Goal: Task Accomplishment & Management: Manage account settings

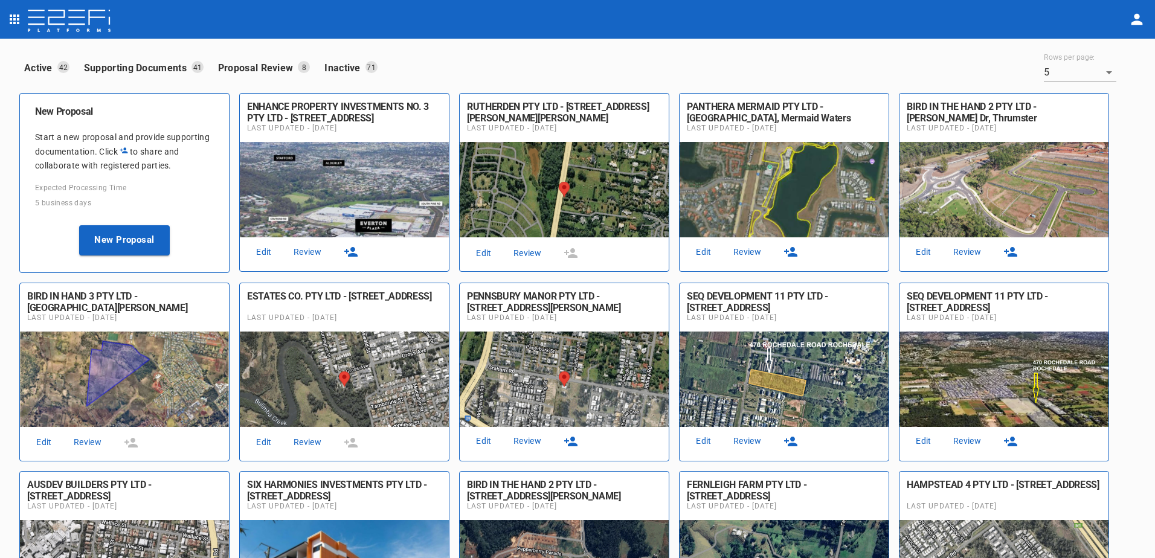
click at [1137, 20] on icon "profile" at bounding box center [1137, 19] width 17 height 17
click at [973, 20] on div at bounding box center [577, 279] width 1155 height 558
click at [1133, 22] on icon "profile" at bounding box center [1137, 19] width 11 height 11
click at [1088, 89] on span "Logout" at bounding box center [1101, 90] width 51 height 14
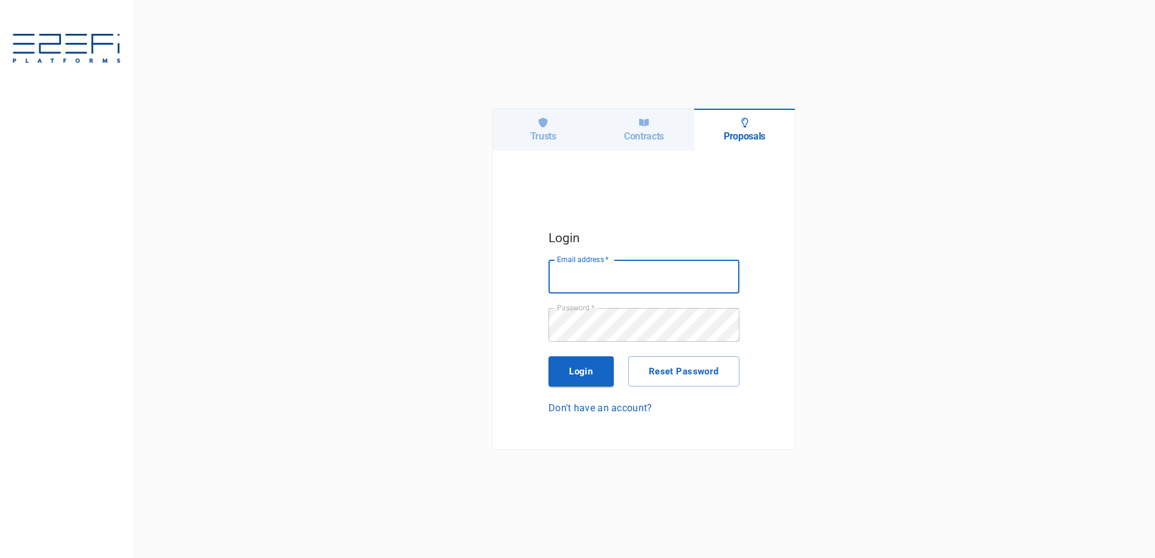
click at [587, 277] on input "Email address   *" at bounding box center [644, 277] width 191 height 34
type input "[PERSON_NAME][EMAIL_ADDRESS][PERSON_NAME][DOMAIN_NAME]"
click at [833, 401] on div "Trusts Contracts Proposals Login Email address   * aron.bendell@quantainvest.co…" at bounding box center [644, 279] width 1022 height 558
click at [577, 366] on button "Login" at bounding box center [581, 371] width 65 height 30
click at [578, 279] on input "Email address   *" at bounding box center [644, 277] width 191 height 34
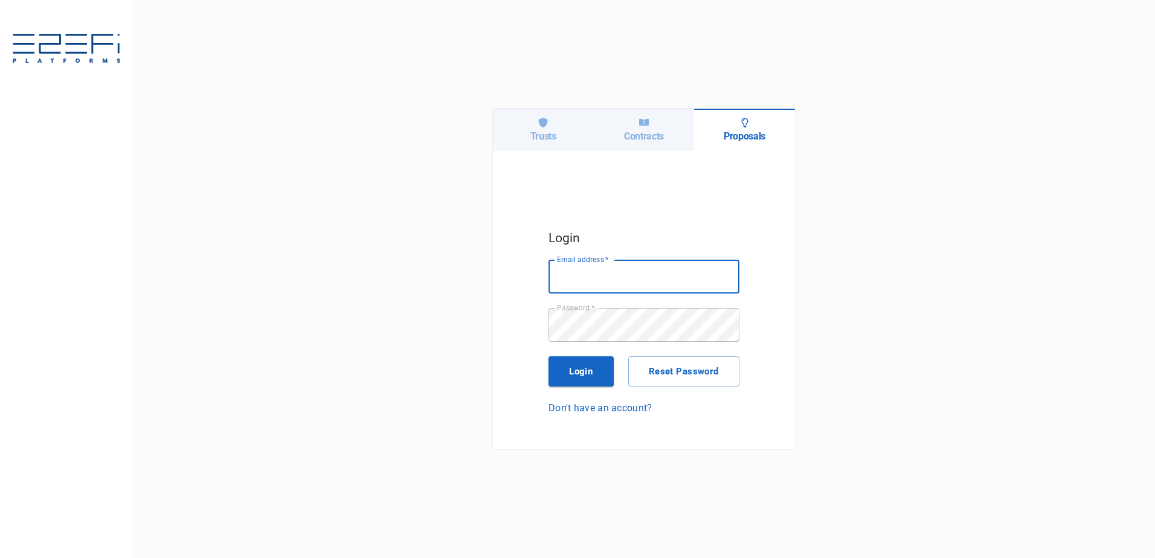
type input "richard@integratedcapital.com.au"
click at [580, 371] on button "Login" at bounding box center [581, 371] width 65 height 30
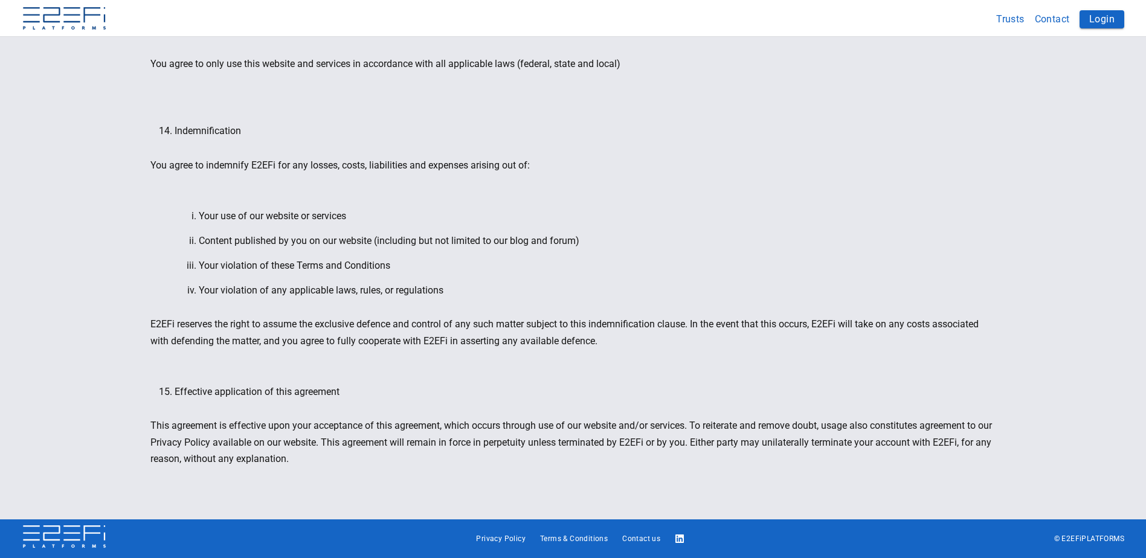
scroll to position [1964, 0]
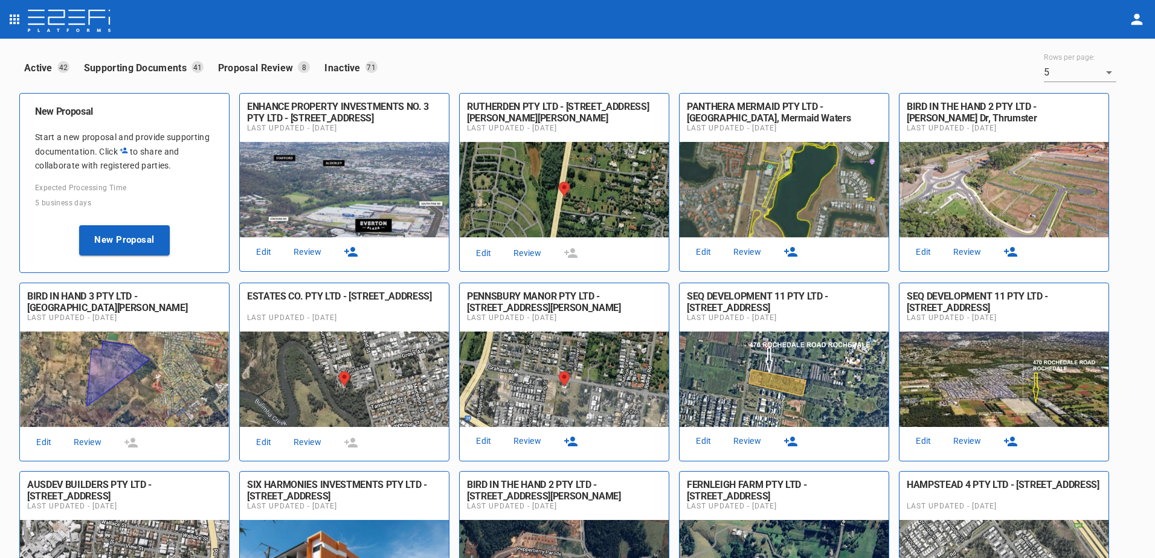
click at [790, 439] on icon "button" at bounding box center [791, 441] width 15 height 15
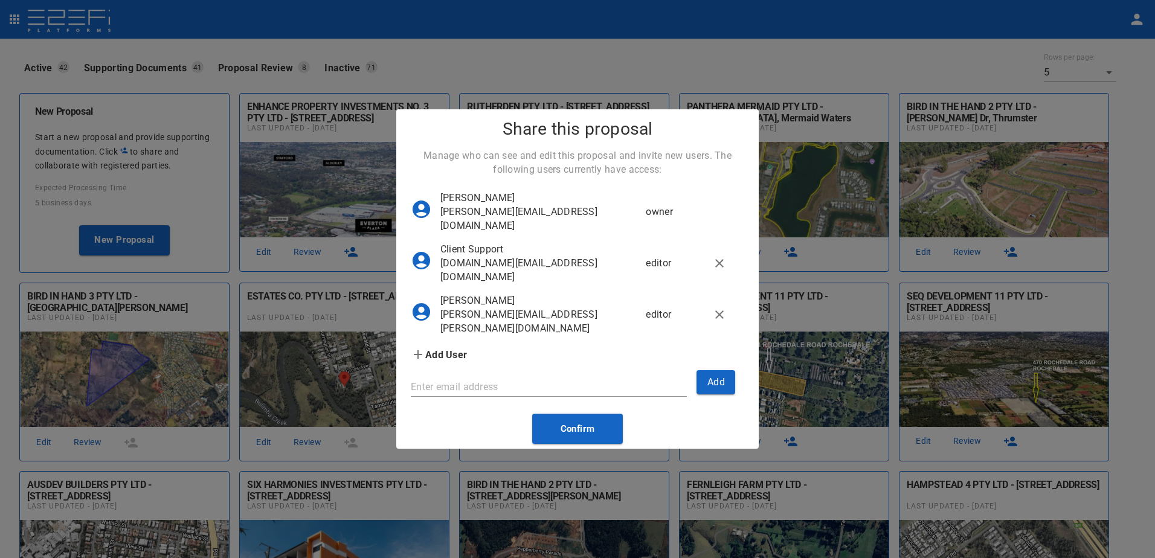
click at [1011, 441] on div "Share this proposal Manage who can see and edit this proposal and invite new us…" at bounding box center [577, 279] width 1155 height 558
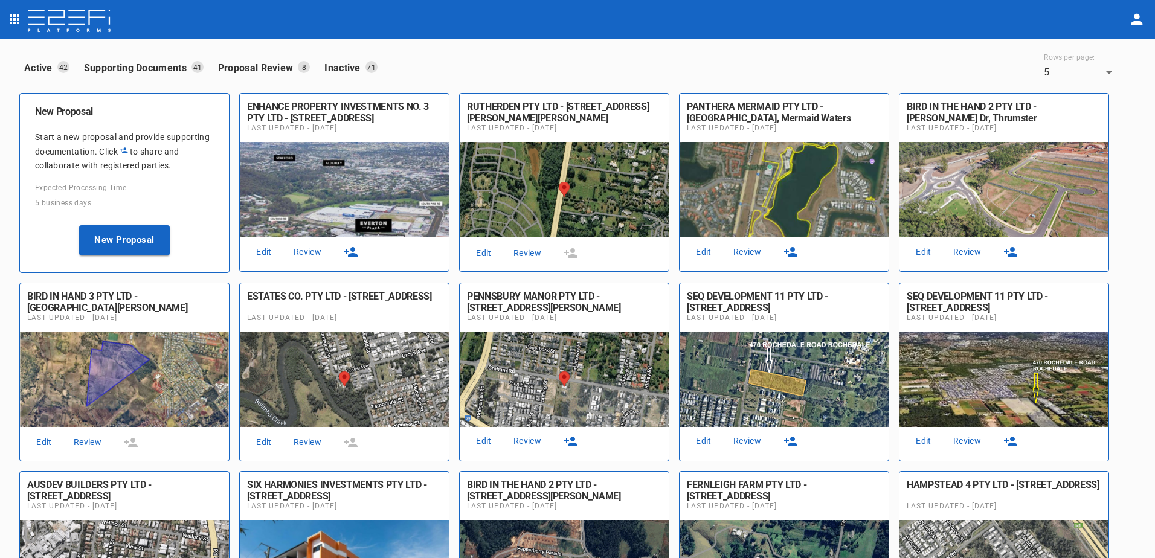
click at [1011, 443] on icon "button" at bounding box center [1010, 442] width 13 height 10
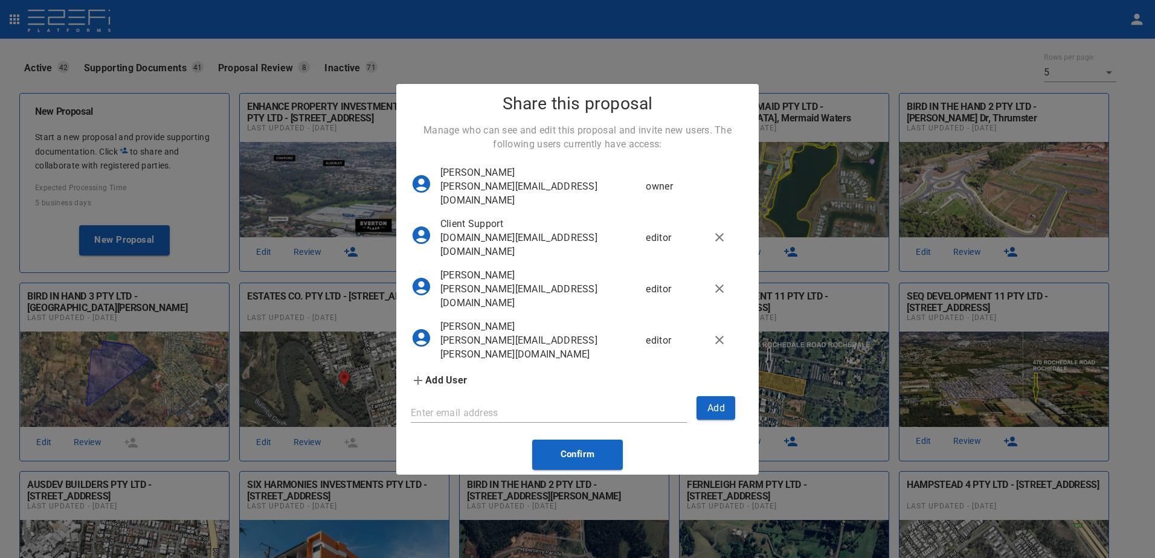
click at [1011, 437] on div "Share this proposal Manage who can see and edit this proposal and invite new us…" at bounding box center [577, 279] width 1155 height 558
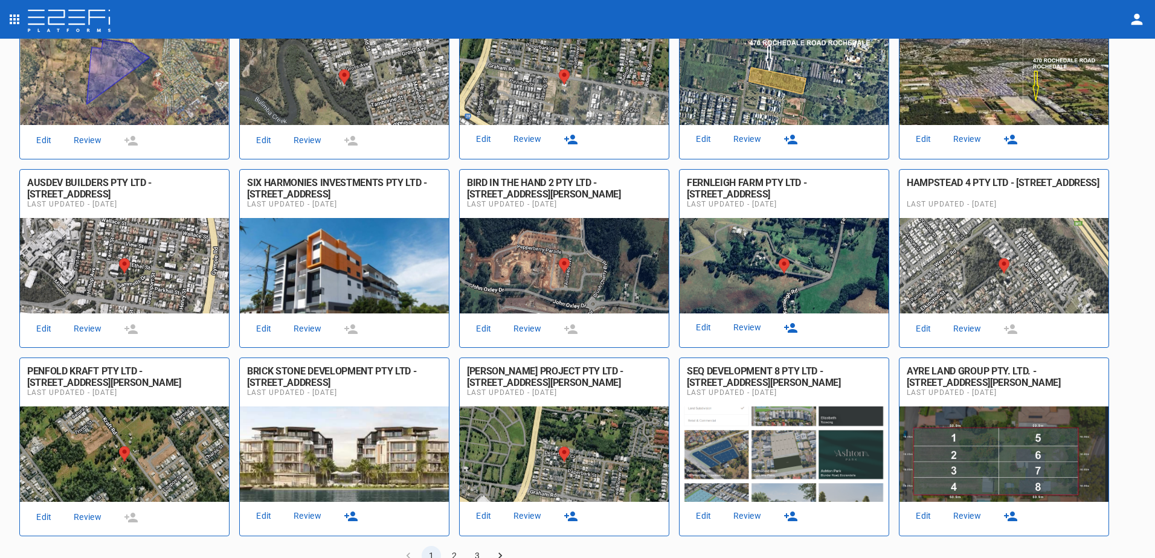
scroll to position [327, 0]
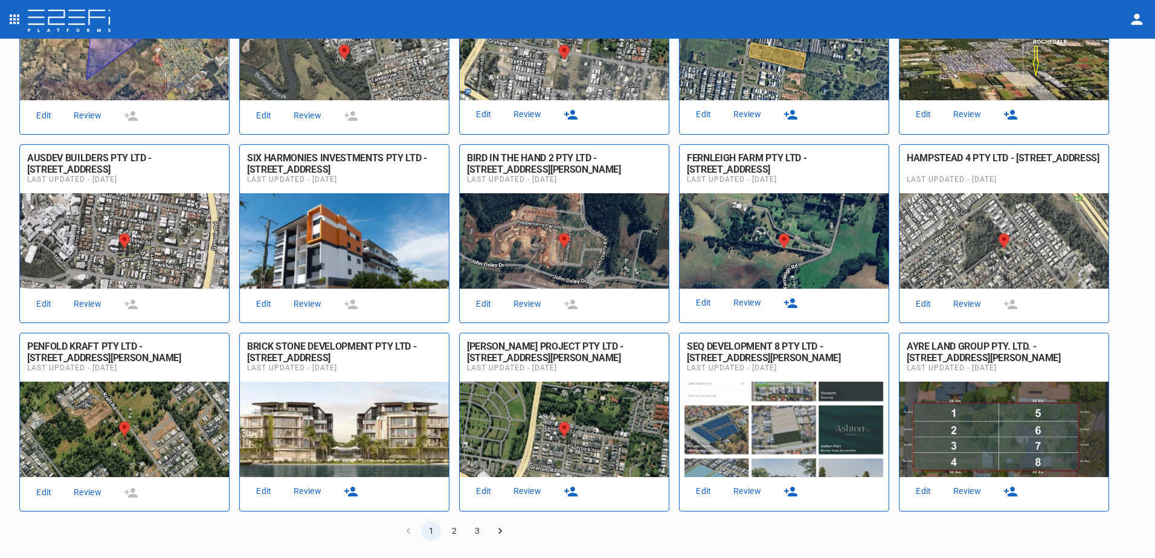
click at [795, 491] on icon "button" at bounding box center [791, 492] width 15 height 15
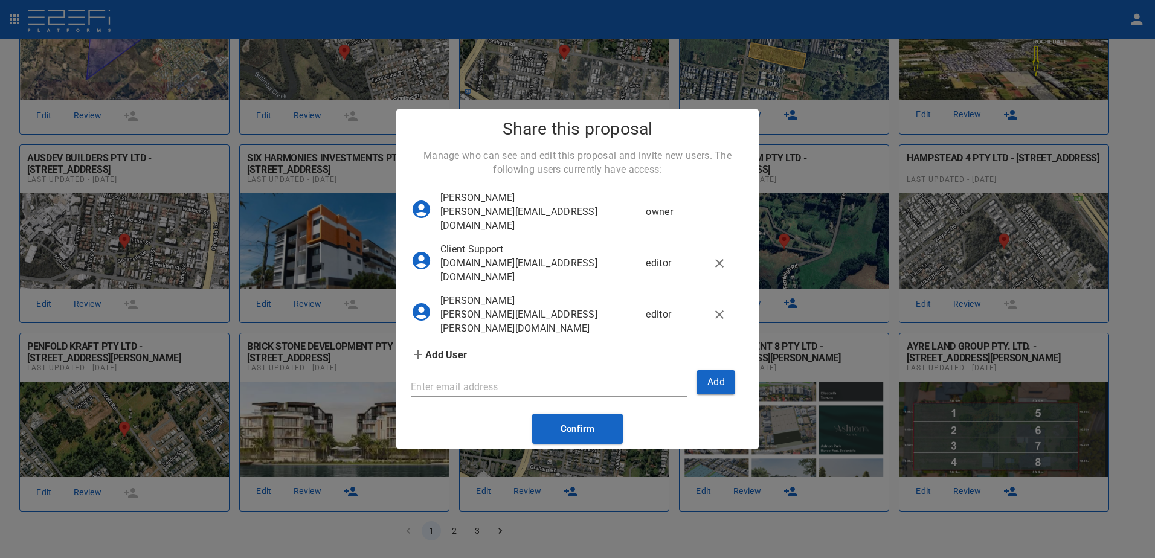
click at [834, 532] on div "Share this proposal Manage who can see and edit this proposal and invite new us…" at bounding box center [577, 279] width 1155 height 558
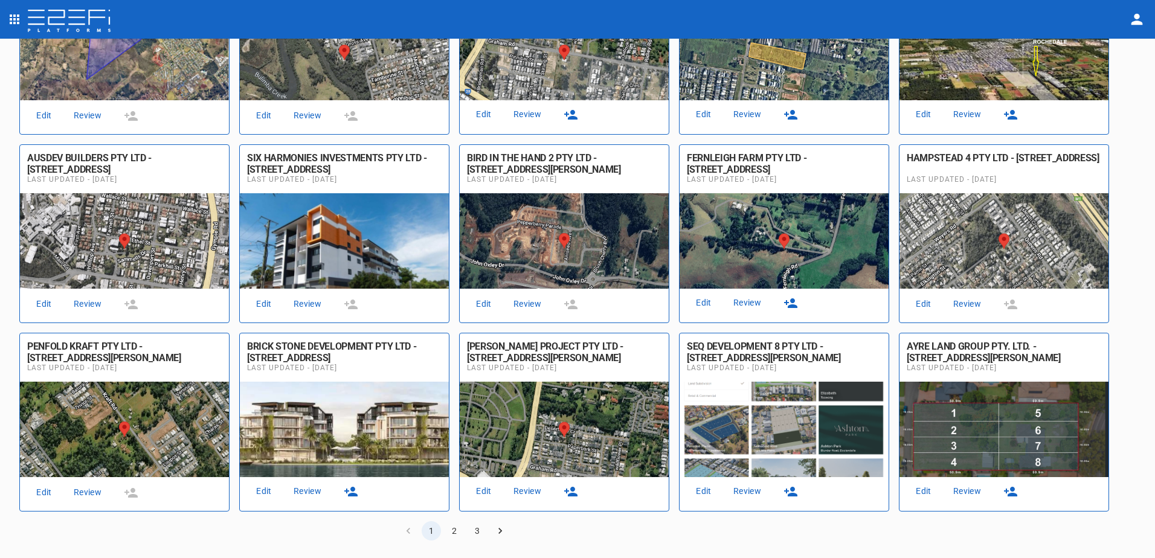
click at [453, 529] on button "2" at bounding box center [454, 530] width 19 height 19
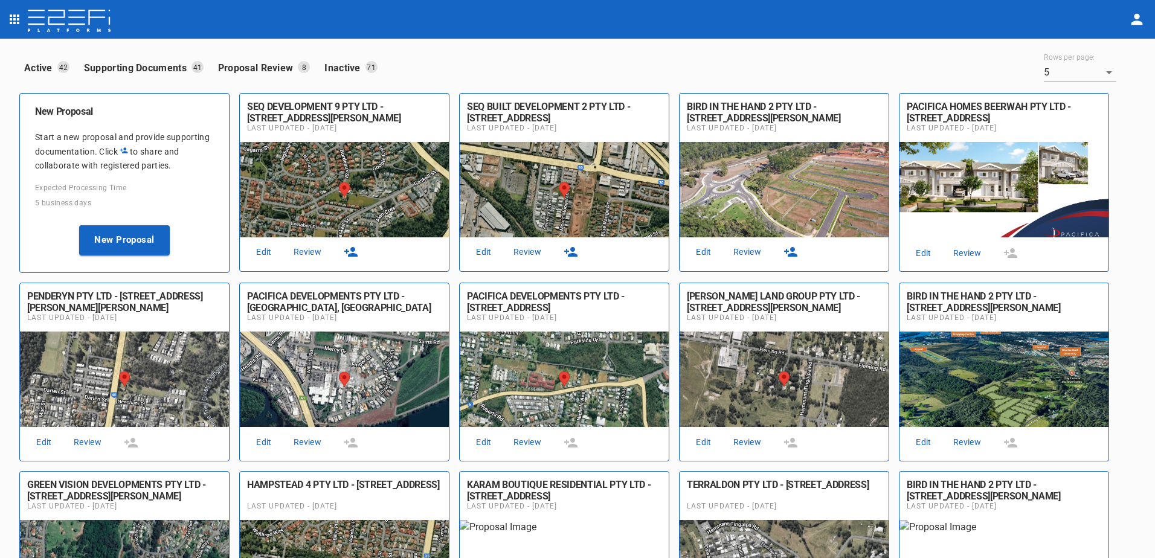
click at [574, 247] on icon "button" at bounding box center [571, 252] width 15 height 15
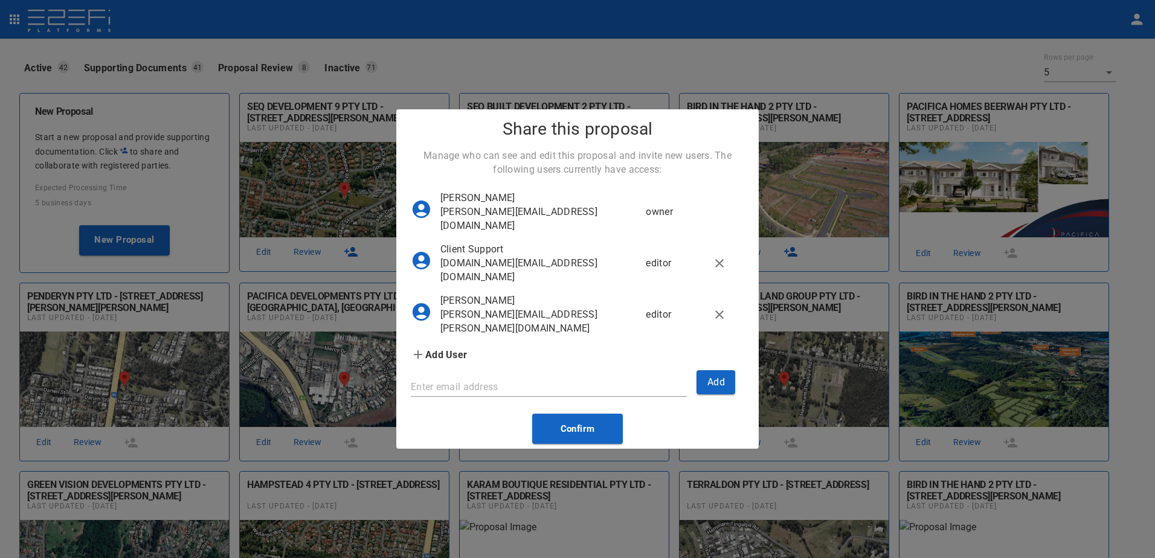
click at [1003, 544] on div "Share this proposal Manage who can see and edit this proposal and invite new us…" at bounding box center [577, 279] width 1155 height 558
